Goal: Communication & Community: Ask a question

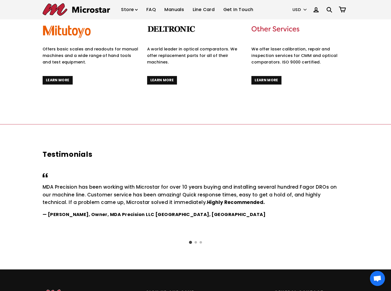
scroll to position [612, 0]
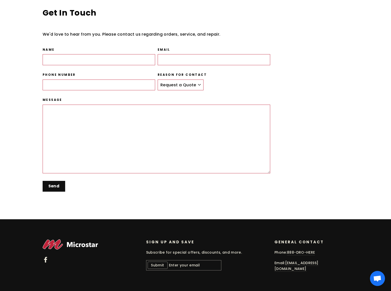
scroll to position [14, 0]
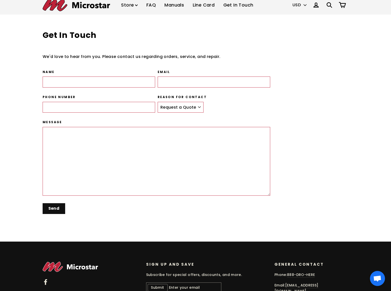
select select "Place an Order"
type input "[PERSON_NAME]"
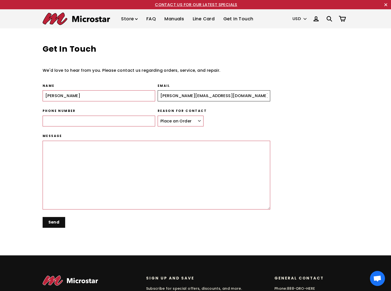
type input "[PERSON_NAME][EMAIL_ADDRESS][DOMAIN_NAME]"
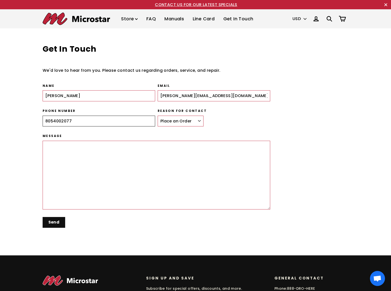
type input "8054002077"
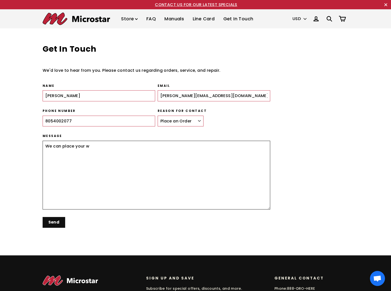
scroll to position [30, 0]
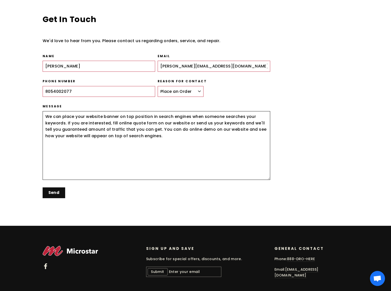
type textarea "We can place your website banner on top position in search engines when someone…"
click at [54, 192] on input "Send" at bounding box center [54, 192] width 23 height 11
